Goal: Task Accomplishment & Management: Use online tool/utility

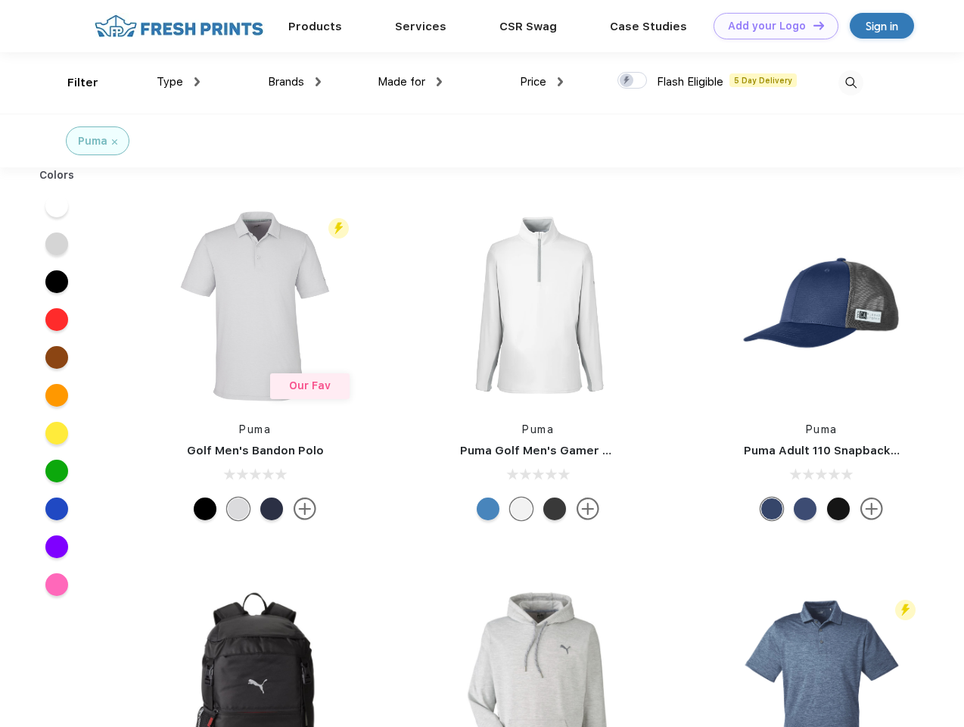
click at [771, 26] on link "Add your Logo Design Tool" at bounding box center [776, 26] width 125 height 26
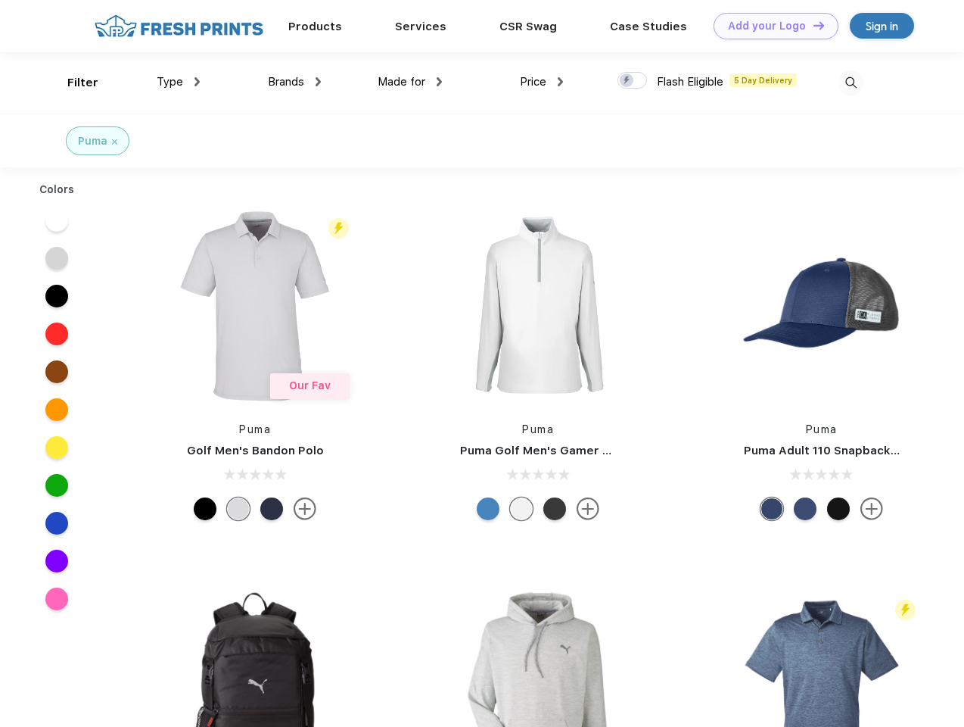
click at [0, 0] on div "Design Tool" at bounding box center [0, 0] width 0 height 0
click at [812, 25] on link "Add your Logo Design Tool" at bounding box center [776, 26] width 125 height 26
click at [73, 83] on div "Filter" at bounding box center [82, 82] width 31 height 17
click at [179, 82] on span "Type" at bounding box center [170, 82] width 26 height 14
click at [294, 82] on span "Brands" at bounding box center [286, 82] width 36 height 14
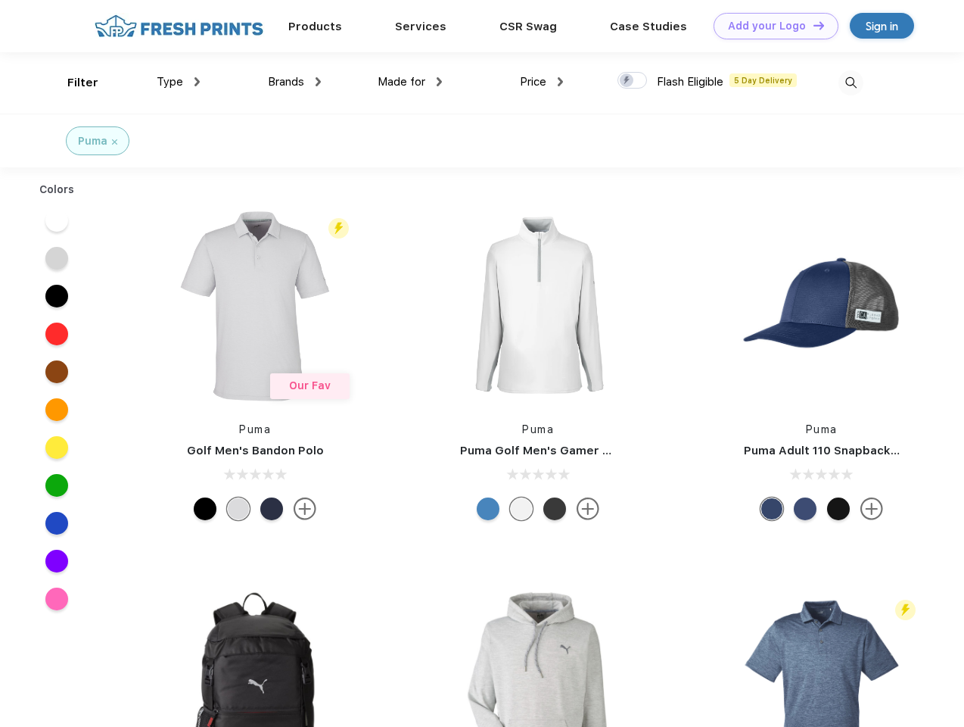
click at [410, 82] on span "Made for" at bounding box center [402, 82] width 48 height 14
click at [542, 82] on span "Price" at bounding box center [533, 82] width 26 height 14
click at [633, 81] on div at bounding box center [633, 80] width 30 height 17
click at [628, 81] on input "checkbox" at bounding box center [623, 76] width 10 height 10
click at [851, 83] on img at bounding box center [851, 82] width 25 height 25
